Goal: Transaction & Acquisition: Purchase product/service

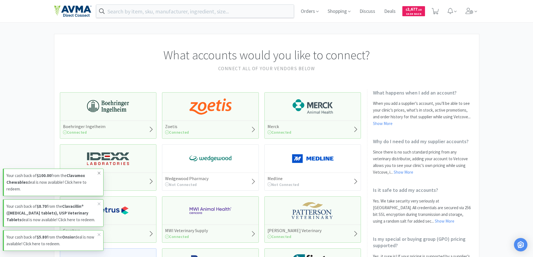
click at [98, 171] on icon at bounding box center [98, 173] width 3 height 4
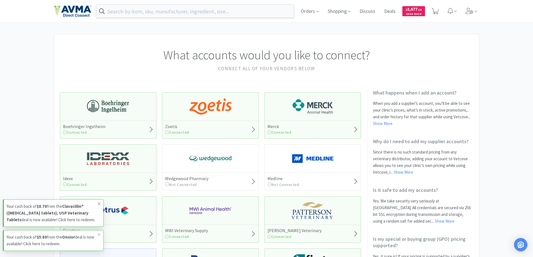
click at [99, 202] on icon at bounding box center [98, 204] width 3 height 4
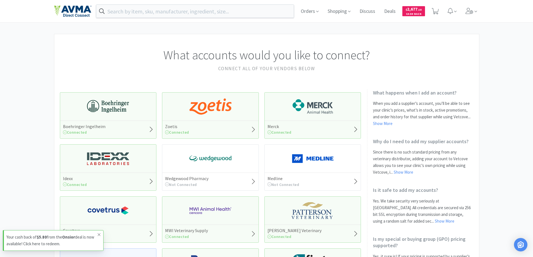
click at [100, 234] on icon at bounding box center [99, 234] width 3 height 3
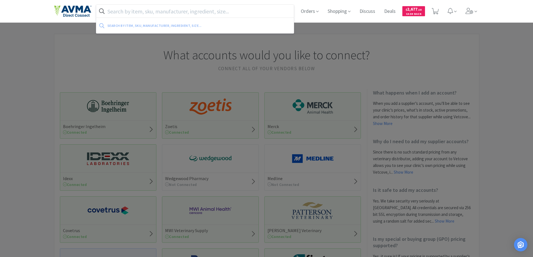
click at [133, 12] on input "text" at bounding box center [195, 11] width 198 height 13
paste input "047778"
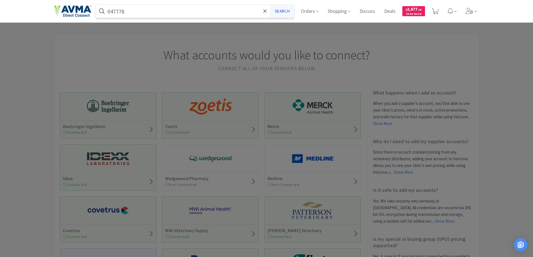
click at [277, 14] on button "Search" at bounding box center [282, 11] width 23 height 13
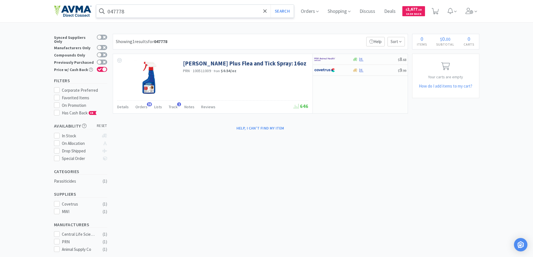
click at [140, 6] on input "047778" at bounding box center [195, 11] width 198 height 13
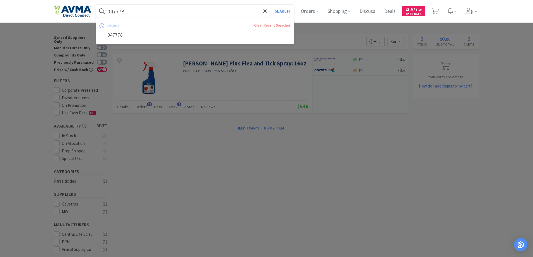
click at [140, 6] on input "047778" at bounding box center [195, 11] width 198 height 13
paste input "32758 +"
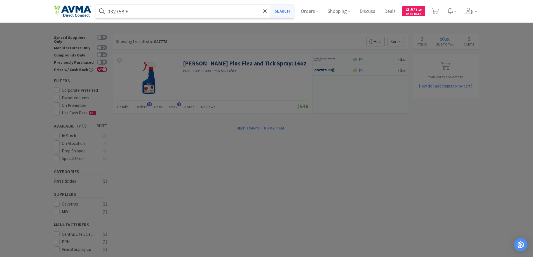
click at [280, 11] on button "Search" at bounding box center [282, 11] width 23 height 13
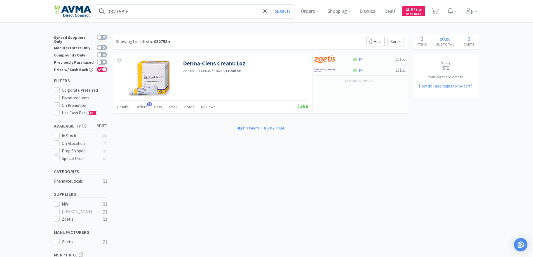
click at [139, 9] on input "032758 +" at bounding box center [195, 11] width 198 height 13
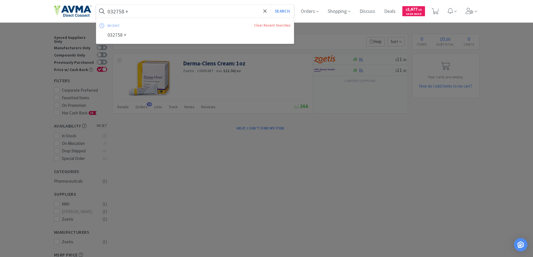
paste input "03861"
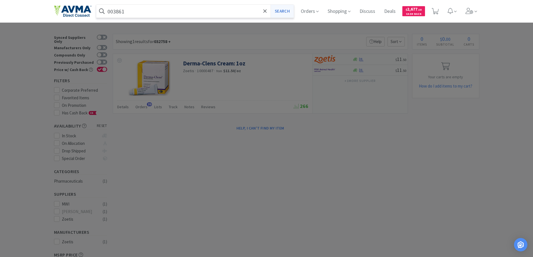
click at [289, 13] on button "Search" at bounding box center [282, 11] width 23 height 13
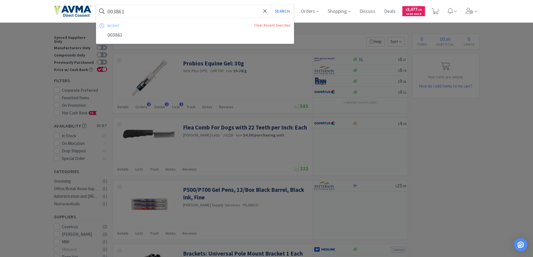
click at [135, 11] on input "003861" at bounding box center [195, 11] width 198 height 13
paste input "7745"
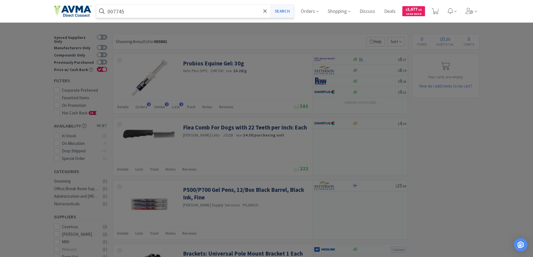
click at [286, 10] on button "Search" at bounding box center [282, 11] width 23 height 13
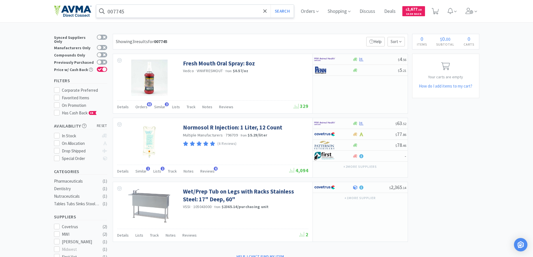
click at [143, 10] on input "007745" at bounding box center [195, 11] width 198 height 13
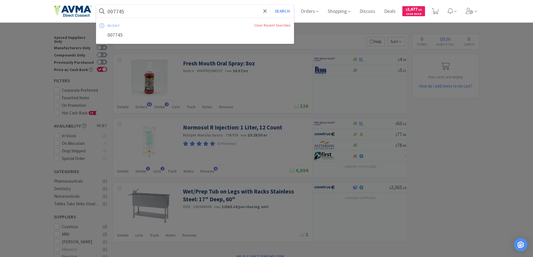
paste input "RSC23221"
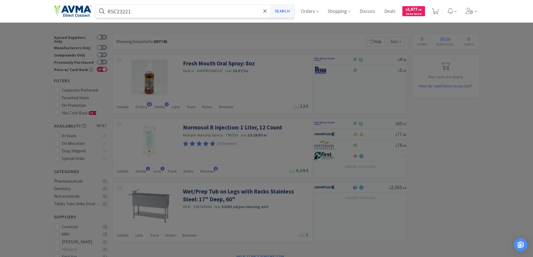
type input "RSC23221"
click at [284, 11] on button "Search" at bounding box center [282, 11] width 23 height 13
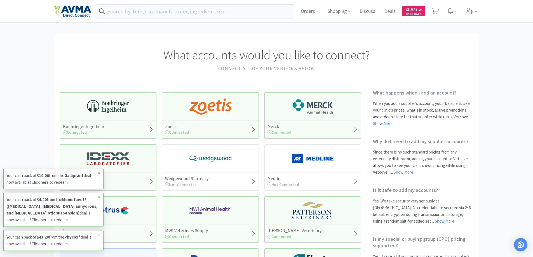
click at [99, 234] on icon at bounding box center [98, 234] width 3 height 4
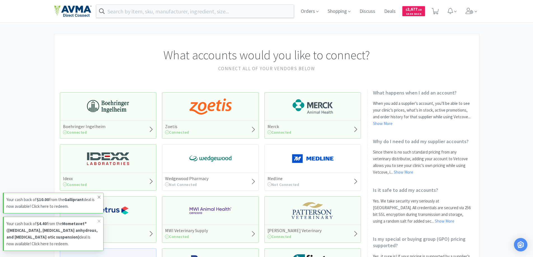
click at [99, 197] on icon at bounding box center [99, 197] width 3 height 3
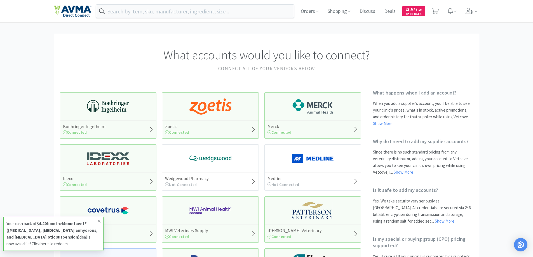
click at [98, 220] on icon at bounding box center [98, 221] width 3 height 4
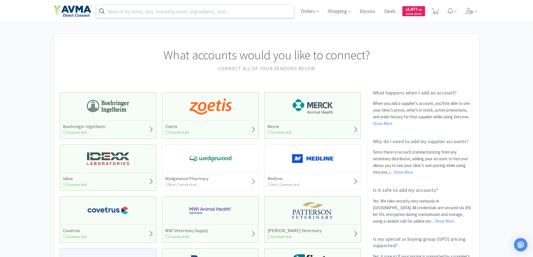
click at [142, 8] on input "text" at bounding box center [195, 11] width 198 height 13
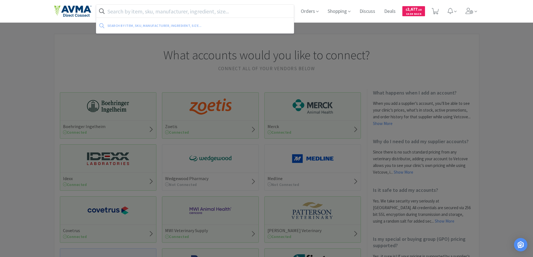
paste input "045818"
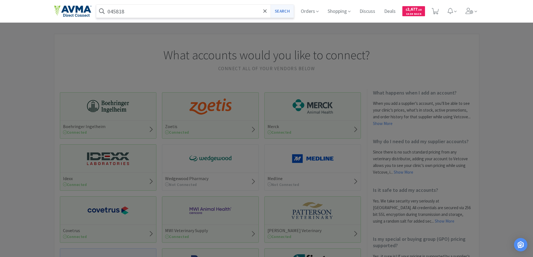
type input "045818"
click at [279, 10] on button "Search" at bounding box center [282, 11] width 23 height 13
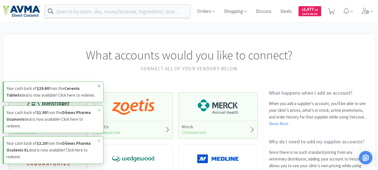
click at [99, 85] on icon at bounding box center [98, 86] width 3 height 4
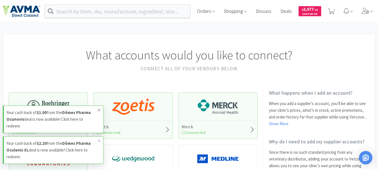
click at [100, 108] on icon at bounding box center [98, 110] width 3 height 4
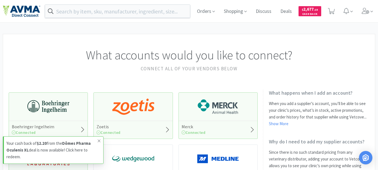
click at [98, 139] on icon at bounding box center [98, 140] width 3 height 4
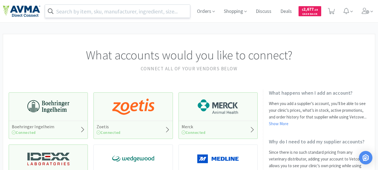
click at [86, 9] on input "text" at bounding box center [117, 11] width 145 height 13
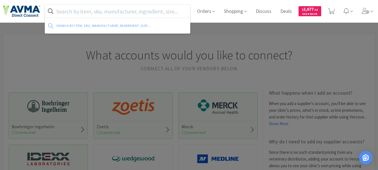
paste input "16452"
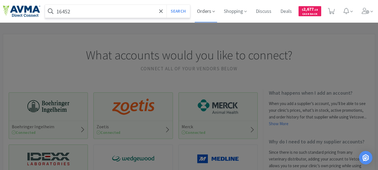
drag, startPoint x: 86, startPoint y: 9, endPoint x: 197, endPoint y: 3, distance: 110.9
click at [197, 3] on div "16452 Search Orders Shopping Discuss Discuss Deals Deals $ 2,677 . 18 Cash Back" at bounding box center [189, 11] width 372 height 22
click at [174, 10] on button "Search" at bounding box center [177, 11] width 23 height 13
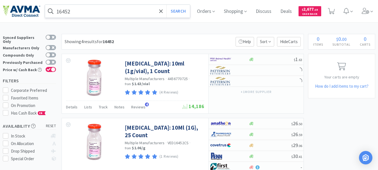
click at [116, 13] on input "16452" at bounding box center [117, 11] width 145 height 13
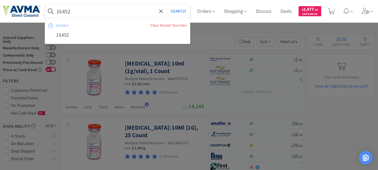
paste input "078577812"
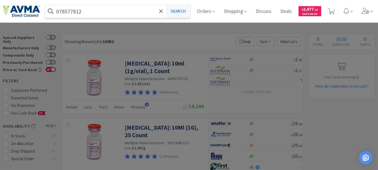
click at [178, 11] on button "Search" at bounding box center [177, 11] width 23 height 13
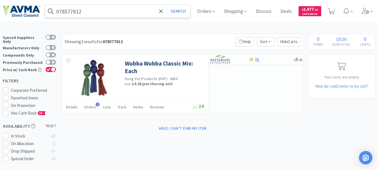
click at [97, 11] on input "078577812" at bounding box center [117, 11] width 145 height 13
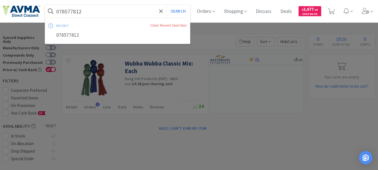
paste input "349025"
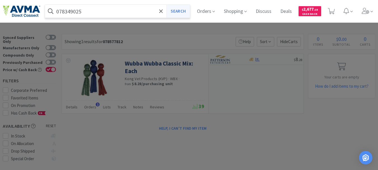
type input "078349025"
click at [184, 10] on button "Search" at bounding box center [177, 11] width 23 height 13
